Goal: Task Accomplishment & Management: Manage account settings

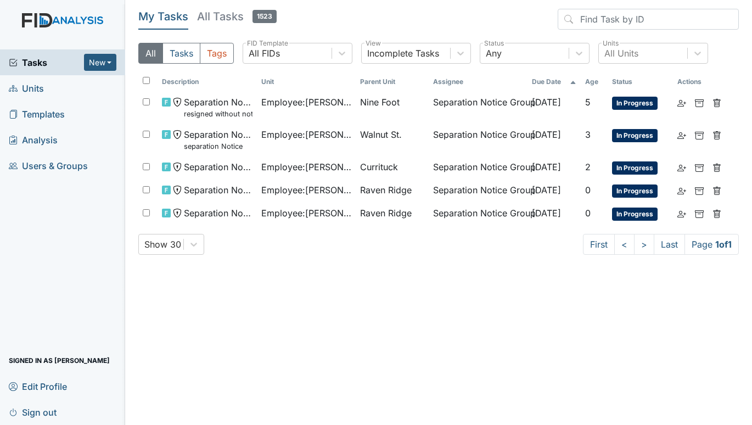
click at [40, 86] on span "Units" at bounding box center [26, 88] width 35 height 17
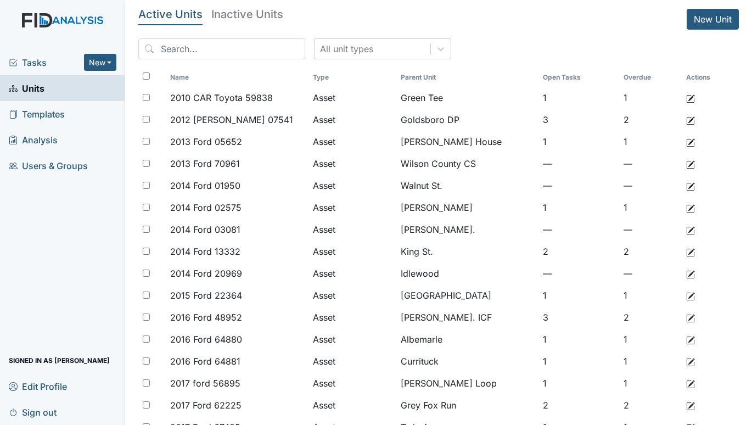
click at [37, 58] on span "Tasks" at bounding box center [46, 62] width 75 height 13
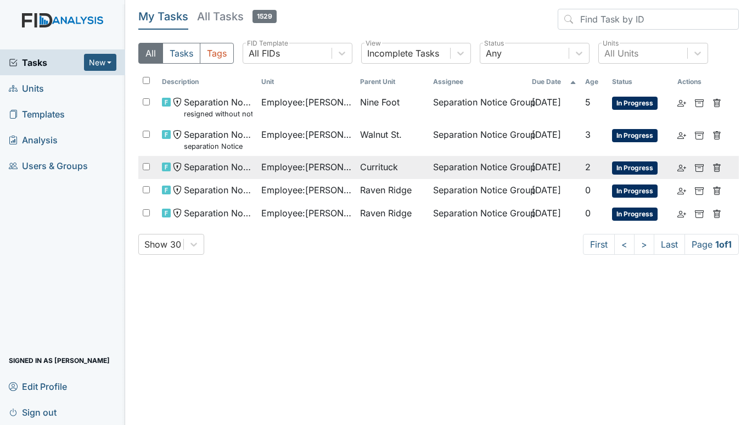
click at [309, 163] on span "Employee : [PERSON_NAME]" at bounding box center [306, 166] width 90 height 13
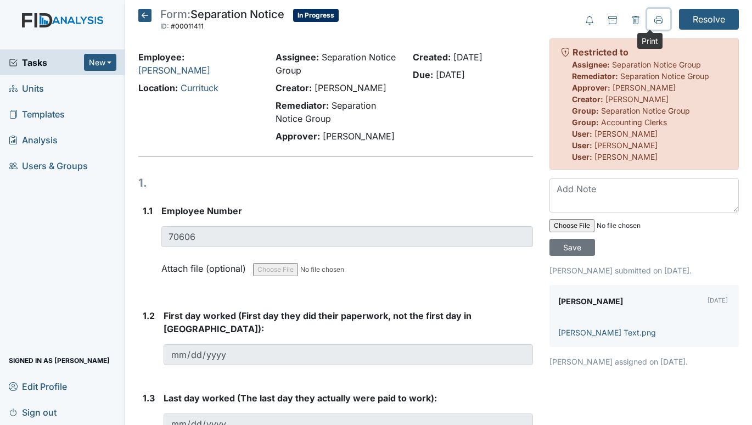
click at [654, 19] on icon at bounding box center [658, 19] width 9 height 6
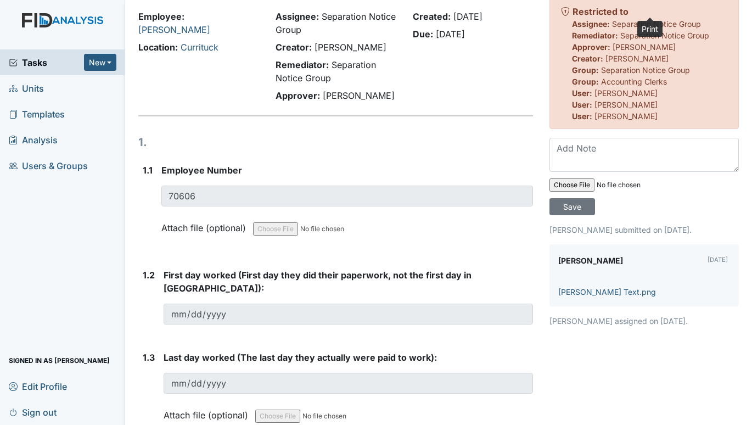
scroll to position [12, 0]
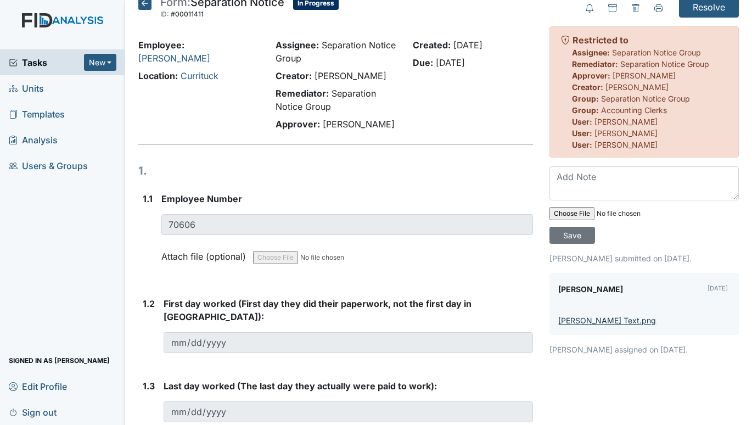
click at [582, 319] on link "Romona Morgan Text.png" at bounding box center [607, 320] width 98 height 9
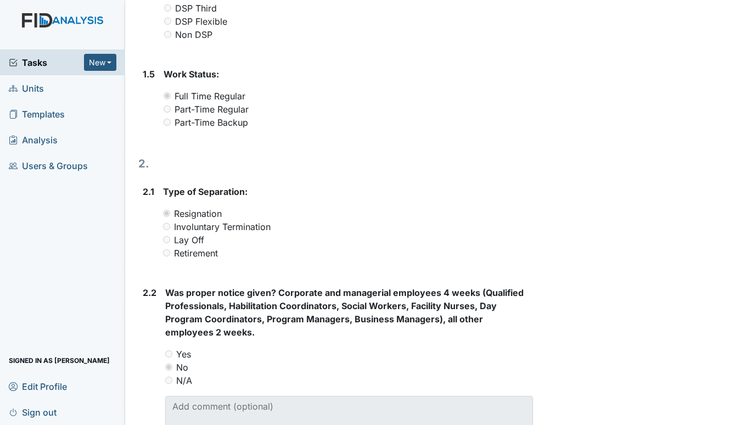
scroll to position [438, 0]
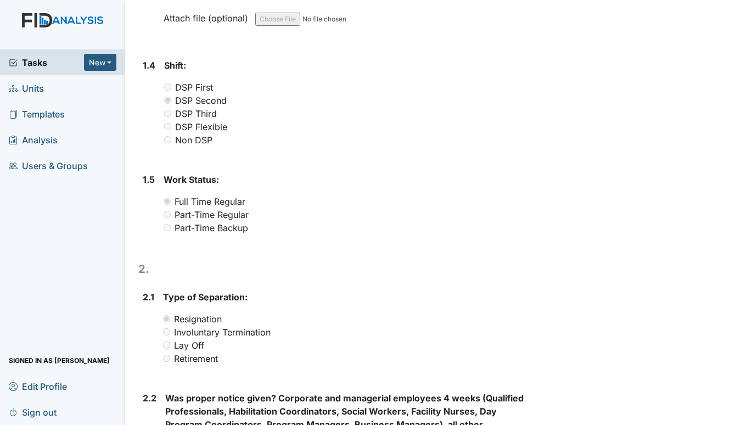
click at [49, 61] on span "Tasks" at bounding box center [46, 62] width 75 height 13
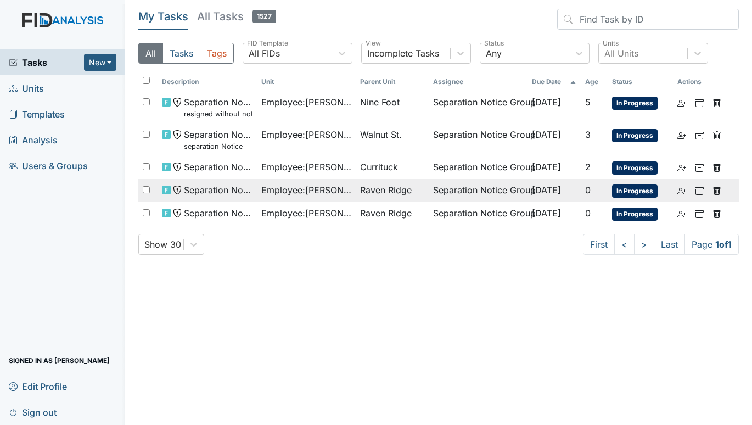
click at [287, 187] on span "Employee : Martinez, Kristal" at bounding box center [306, 189] width 90 height 13
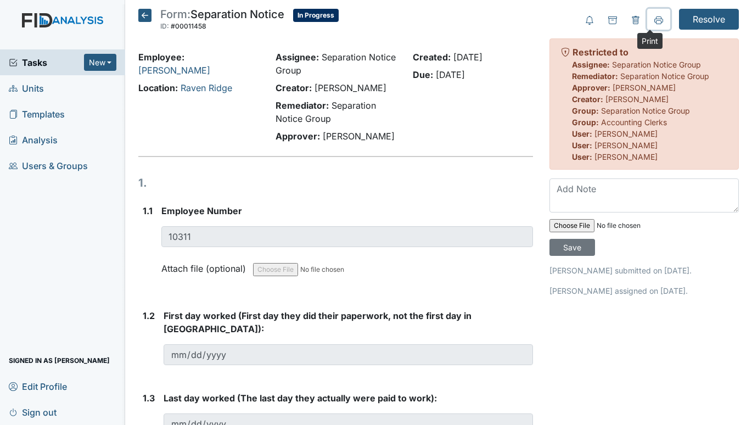
click at [654, 23] on icon at bounding box center [658, 20] width 9 height 9
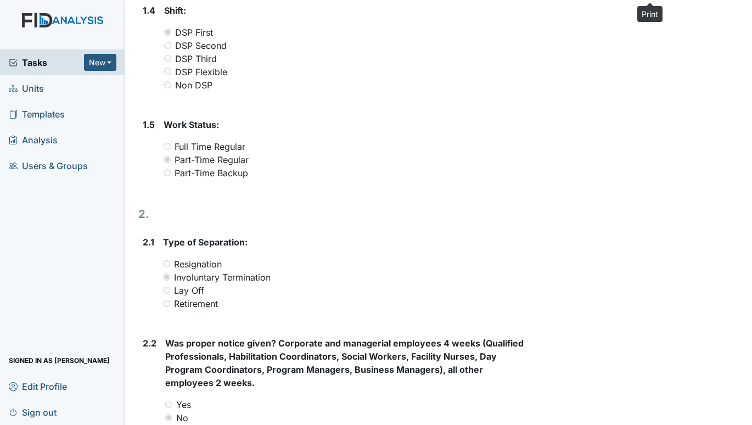
scroll to position [218, 0]
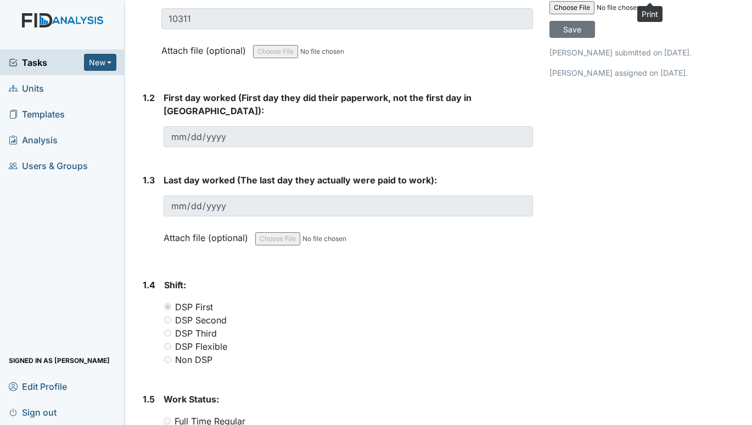
click at [40, 60] on span "Tasks" at bounding box center [46, 62] width 75 height 13
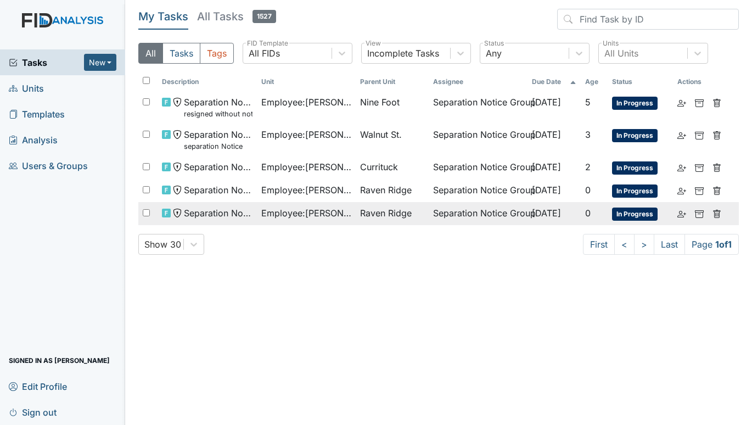
click at [315, 214] on span "Employee : Peaden , Christopher" at bounding box center [306, 212] width 90 height 13
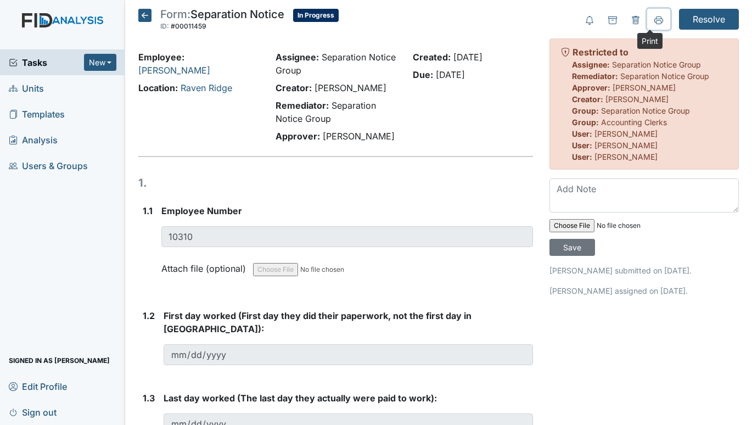
click at [654, 21] on icon at bounding box center [658, 20] width 9 height 9
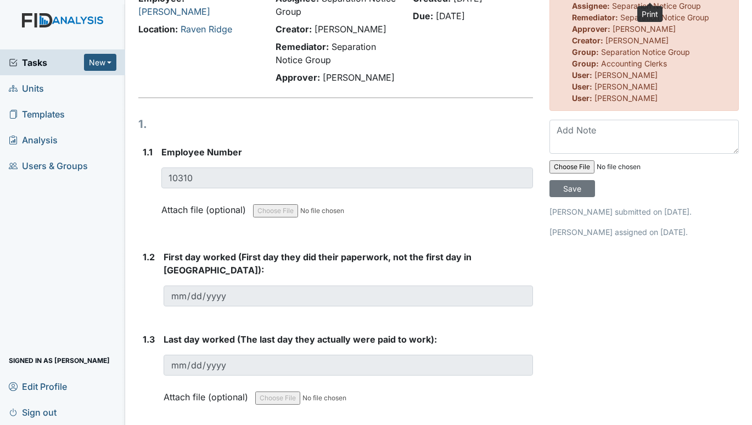
scroll to position [55, 0]
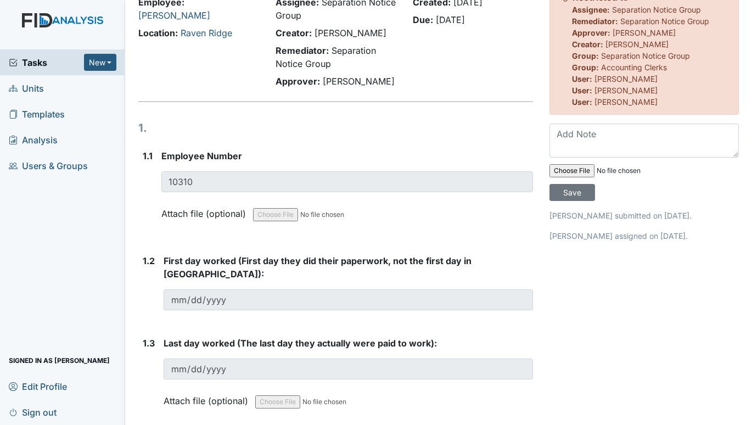
click at [36, 88] on span "Units" at bounding box center [26, 88] width 35 height 17
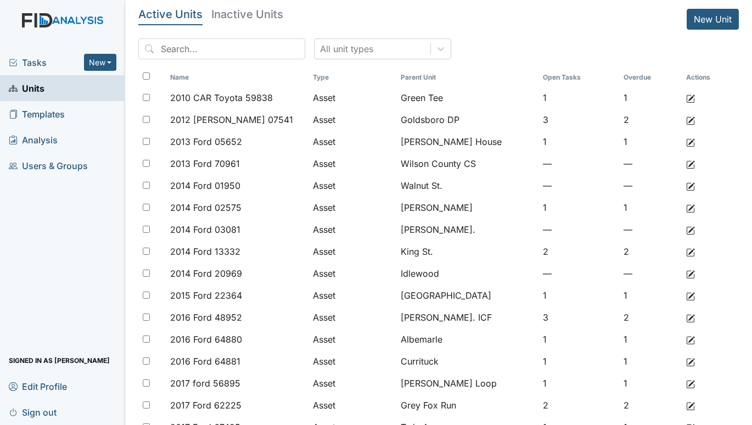
click at [31, 63] on span "Tasks" at bounding box center [46, 62] width 75 height 13
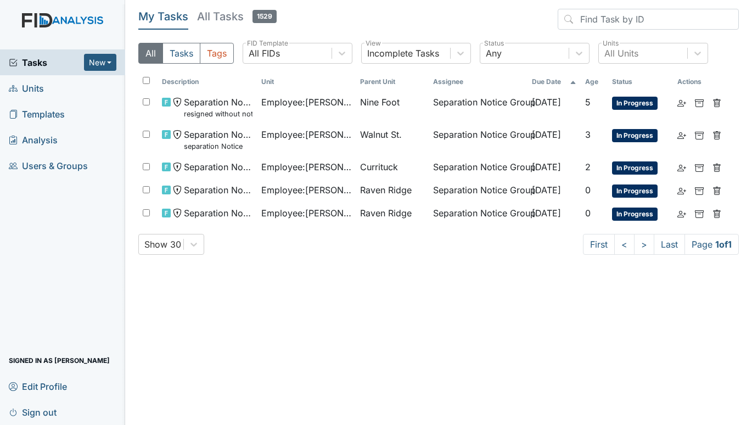
click at [36, 58] on span "Tasks" at bounding box center [46, 62] width 75 height 13
click at [36, 83] on span "Units" at bounding box center [26, 88] width 35 height 17
